Goal: Contribute content: Contribute content

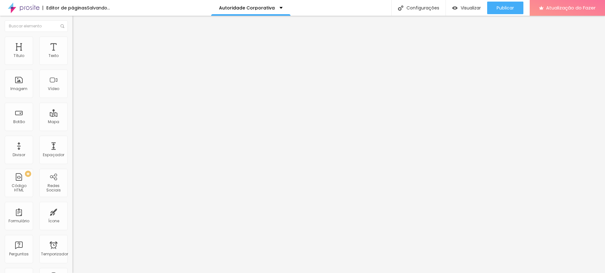
click at [76, 54] on font "Trocar imagem" at bounding box center [91, 51] width 31 height 5
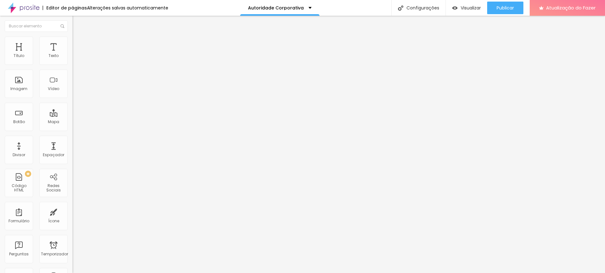
click at [78, 43] on font "Estilo" at bounding box center [83, 40] width 10 height 5
type input "25"
type input "30"
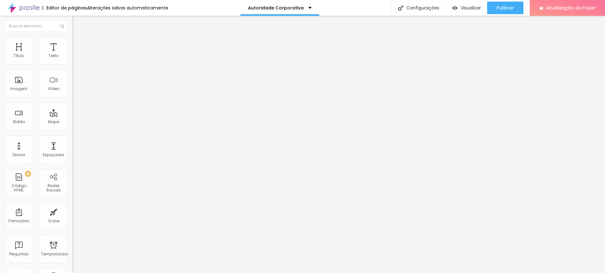
type input "35"
type input "40"
type input "45"
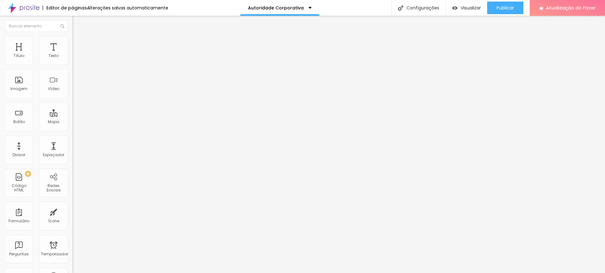
type input "45"
type input "50"
type input "55"
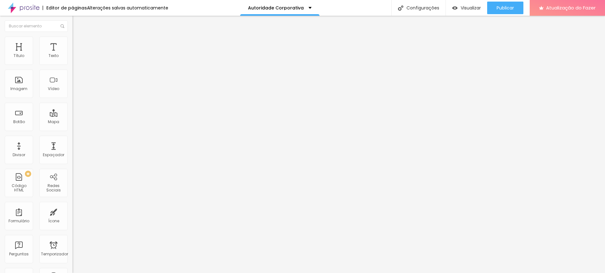
type input "60"
type input "65"
type input "70"
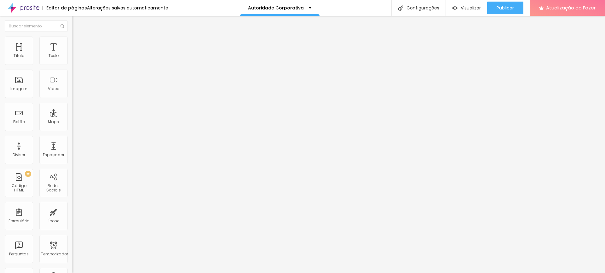
type input "70"
type input "75"
type input "80"
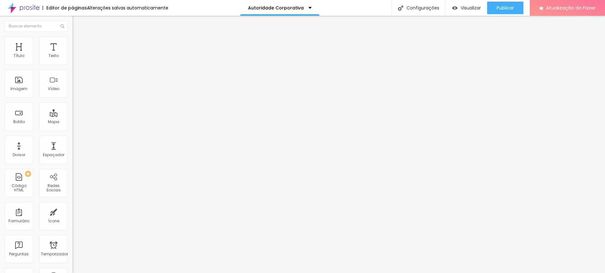
type input "85"
type input "90"
type input "85"
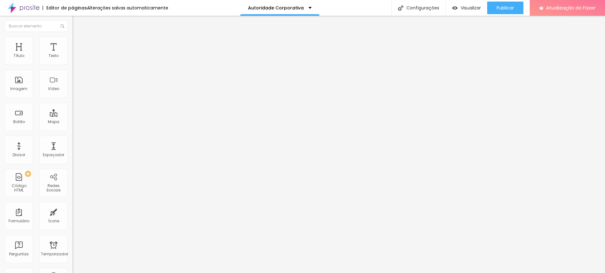
type input "85"
type input "80"
type input "75"
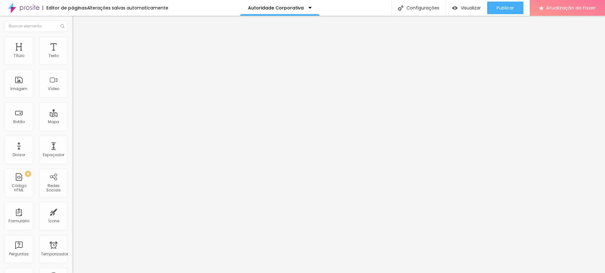
type input "70"
type input "60"
type input "55"
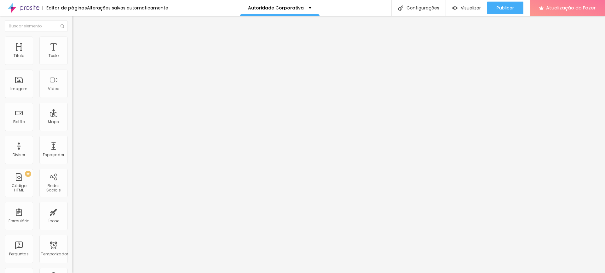
type input "55"
type input "50"
type input "45"
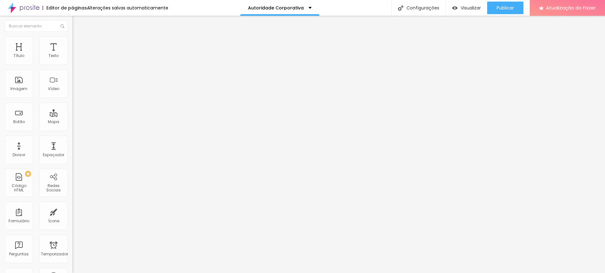
type input "40"
type input "35"
type input "30"
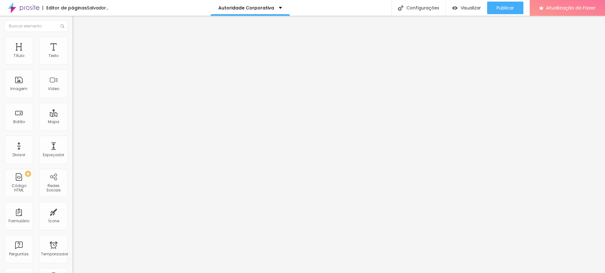
type input "30"
type input "25"
type input "15"
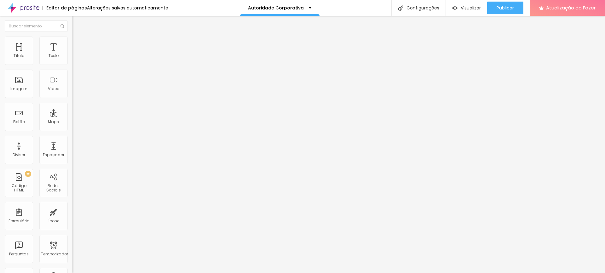
type input "10"
type input "20"
type input "25"
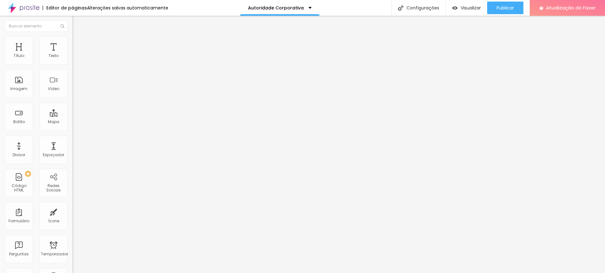
type input "25"
type input "30"
click at [72, 65] on input "range" at bounding box center [92, 62] width 41 height 5
click at [78, 44] on font "Avançado" at bounding box center [88, 46] width 21 height 5
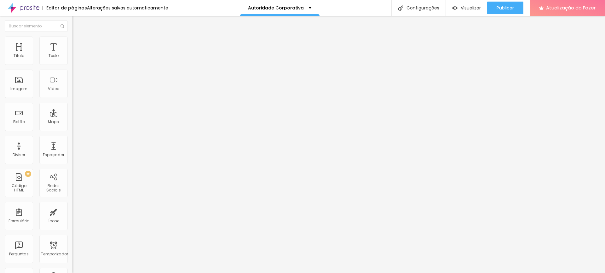
drag, startPoint x: 15, startPoint y: 62, endPoint x: 12, endPoint y: 66, distance: 5.4
click at [72, 122] on input "range" at bounding box center [92, 124] width 41 height 5
click at [72, 211] on input "range" at bounding box center [92, 213] width 41 height 5
click at [72, 42] on li "Estilo" at bounding box center [108, 40] width 72 height 6
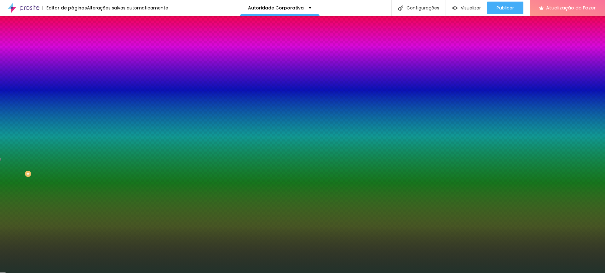
click at [72, 58] on span "Adicionar imagem" at bounding box center [92, 55] width 41 height 5
click at [113, 57] on img at bounding box center [115, 55] width 4 height 4
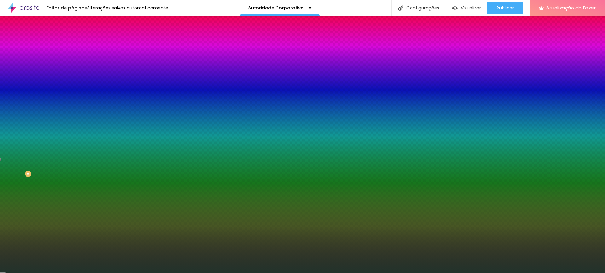
click at [78, 37] on font "Conteúdo" at bounding box center [88, 34] width 20 height 5
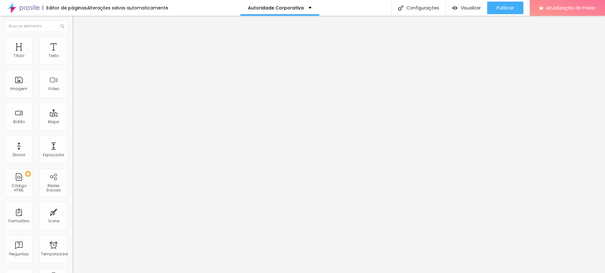
click at [107, 54] on span at bounding box center [109, 51] width 4 height 5
click at [78, 43] on font "Estilo" at bounding box center [83, 40] width 10 height 5
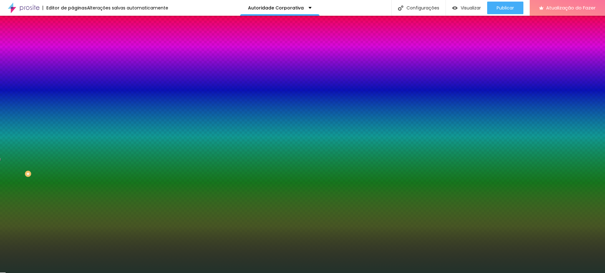
click at [76, 58] on font "Adicionar imagem" at bounding box center [94, 55] width 37 height 5
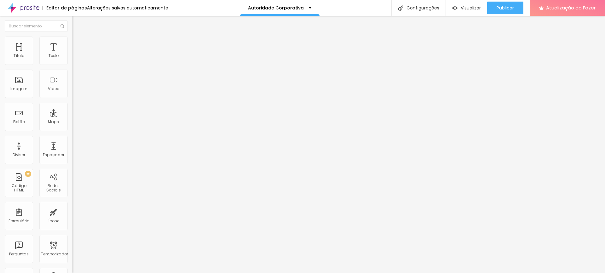
click at [78, 43] on font "Estilo" at bounding box center [83, 40] width 10 height 5
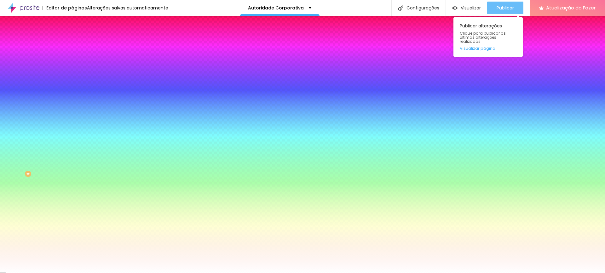
click at [482, 9] on icon "button" at bounding box center [484, 8] width 8 height 8
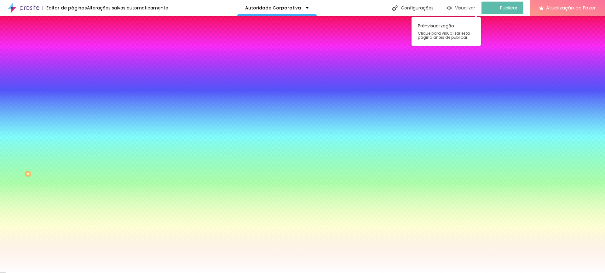
click at [470, 8] on font "Visualizar" at bounding box center [465, 8] width 20 height 6
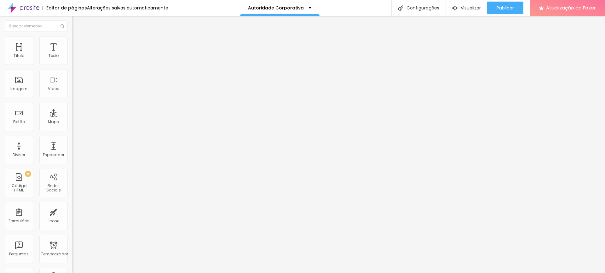
click at [78, 43] on font "Estilo" at bounding box center [83, 40] width 10 height 5
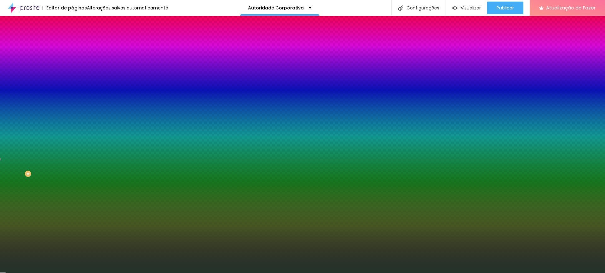
click at [107, 57] on img at bounding box center [109, 55] width 4 height 4
click at [78, 44] on font "Avançado" at bounding box center [88, 46] width 21 height 5
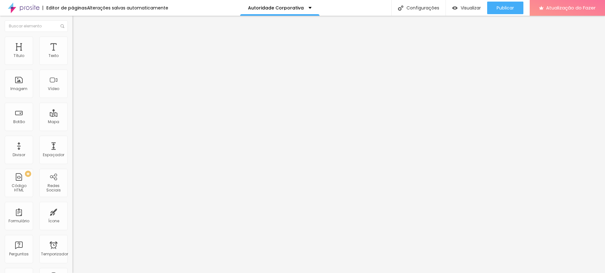
click at [78, 37] on font "Conteúdo" at bounding box center [88, 34] width 20 height 5
click at [76, 54] on font "Adicionar imagem" at bounding box center [94, 51] width 37 height 5
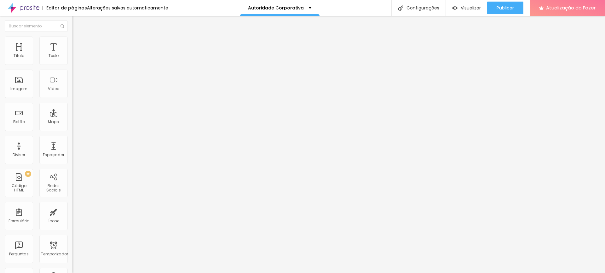
click at [72, 140] on img at bounding box center [73, 138] width 3 height 3
click at [72, 42] on li "Estilo" at bounding box center [108, 40] width 72 height 6
type input "95"
type input "90"
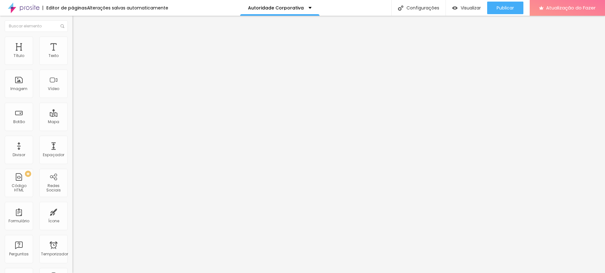
type input "90"
type input "80"
type input "75"
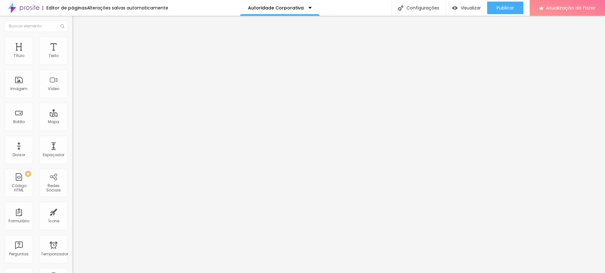
type input "60"
type input "50"
type input "40"
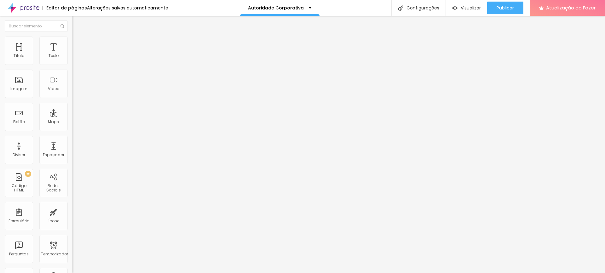
type input "40"
type input "25"
drag, startPoint x: 66, startPoint y: 69, endPoint x: 16, endPoint y: 74, distance: 50.1
type input "25"
click at [72, 65] on input "range" at bounding box center [92, 62] width 41 height 5
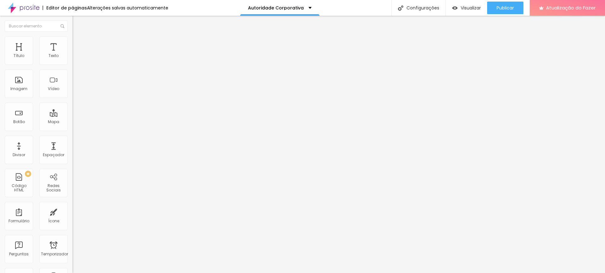
type input "30"
drag, startPoint x: 17, startPoint y: 69, endPoint x: 20, endPoint y: 69, distance: 3.5
type input "30"
click at [72, 65] on input "range" at bounding box center [92, 62] width 41 height 5
click at [76, 171] on icon "button" at bounding box center [77, 172] width 3 height 3
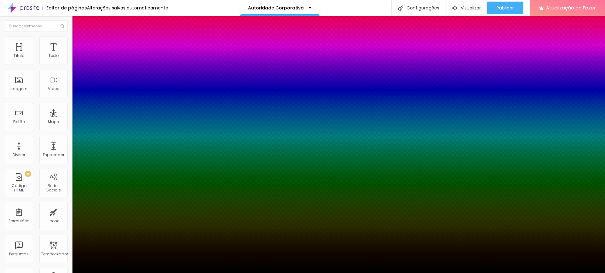
click at [111, 273] on div at bounding box center [302, 277] width 605 height 0
click at [113, 273] on div at bounding box center [302, 277] width 605 height 0
click at [58, 273] on div at bounding box center [302, 273] width 605 height 0
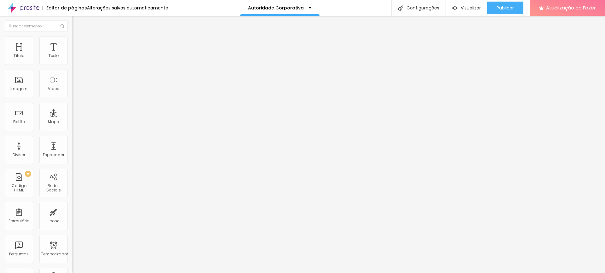
click at [78, 44] on font "Avançado" at bounding box center [88, 46] width 21 height 5
type input "7"
type input "0"
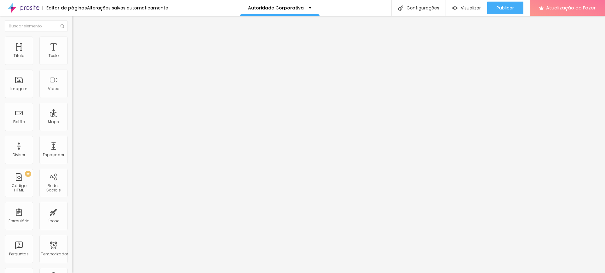
drag, startPoint x: 19, startPoint y: 61, endPoint x: 8, endPoint y: 64, distance: 11.1
type input "0"
click at [72, 122] on input "range" at bounding box center [92, 124] width 41 height 5
type input "16"
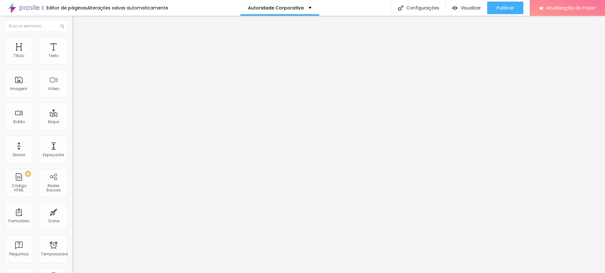
type input "15"
type input "3"
type input "1"
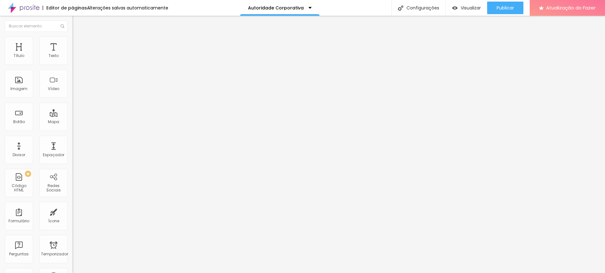
type input "1"
type input "0"
drag, startPoint x: 20, startPoint y: 73, endPoint x: 0, endPoint y: 74, distance: 20.2
type input "0"
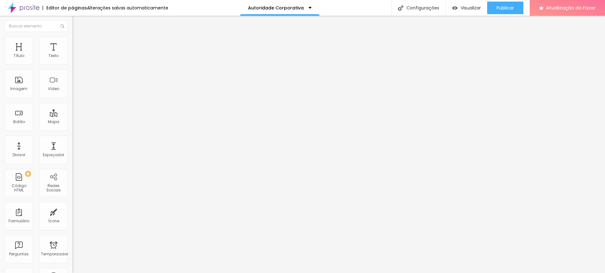
click at [72, 211] on input "range" at bounding box center [92, 213] width 41 height 5
click at [78, 42] on font "Estilo" at bounding box center [83, 40] width 10 height 5
type input "35"
drag, startPoint x: 20, startPoint y: 67, endPoint x: 24, endPoint y: 70, distance: 4.7
type input "35"
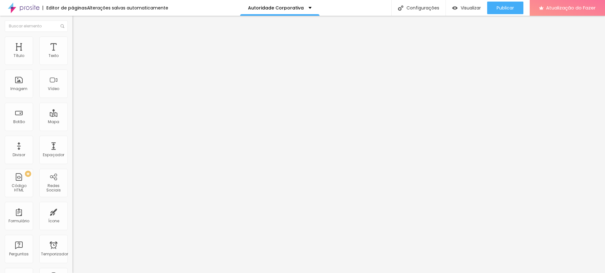
click at [72, 65] on input "range" at bounding box center [92, 62] width 41 height 5
click at [72, 43] on img at bounding box center [75, 46] width 6 height 6
click at [72, 42] on li "Estilo" at bounding box center [108, 40] width 72 height 6
type input "30"
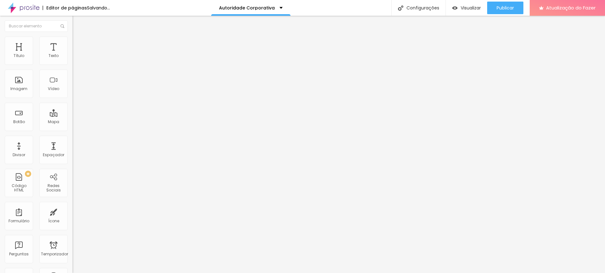
type input "25"
drag, startPoint x: 22, startPoint y: 67, endPoint x: 16, endPoint y: 69, distance: 5.7
type input "25"
click at [72, 65] on input "range" at bounding box center [92, 62] width 41 height 5
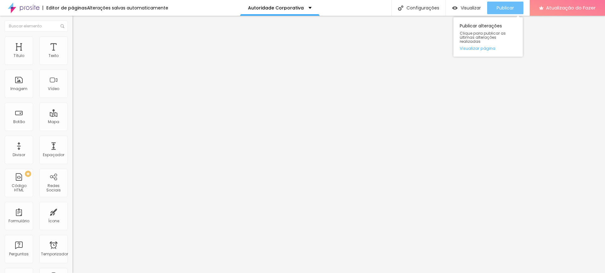
click at [513, 6] on font "Publicar" at bounding box center [505, 8] width 17 height 6
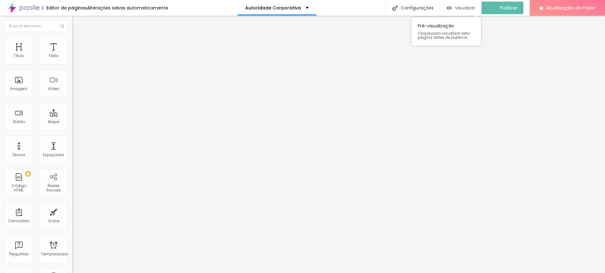
click at [460, 5] on font "Visualizar" at bounding box center [465, 8] width 20 height 6
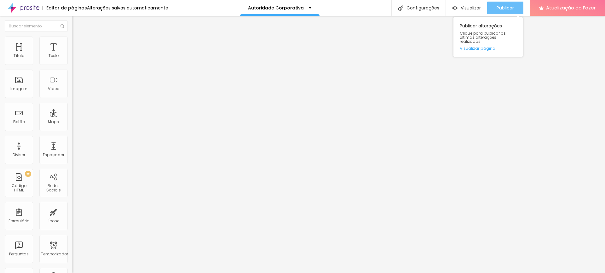
click at [509, 9] on font "Publicar" at bounding box center [505, 8] width 17 height 6
